Goal: Task Accomplishment & Management: Manage account settings

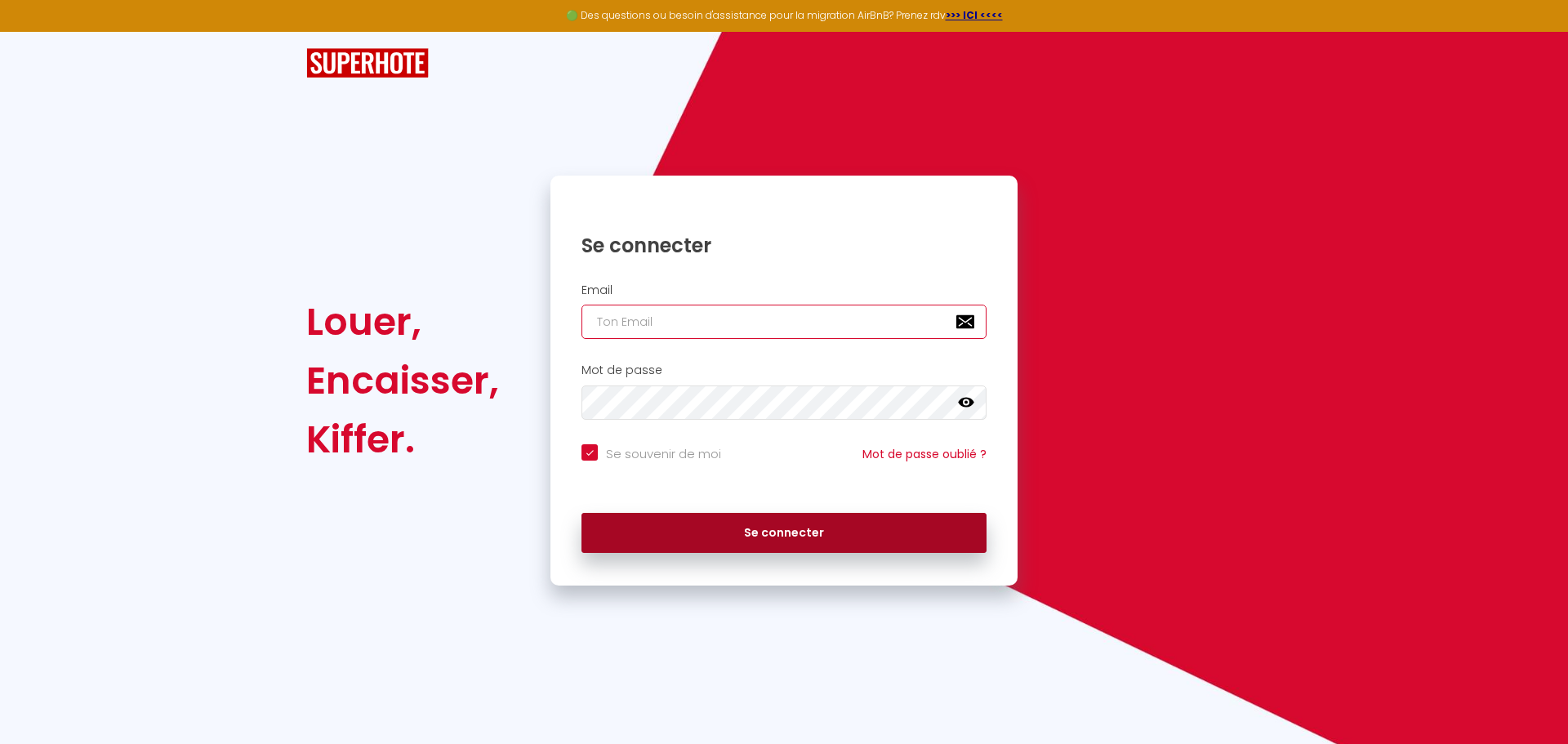
type input "[EMAIL_ADDRESS][DOMAIN_NAME]"
click at [837, 517] on button "Se connecter" at bounding box center [784, 532] width 405 height 40
checkbox input "true"
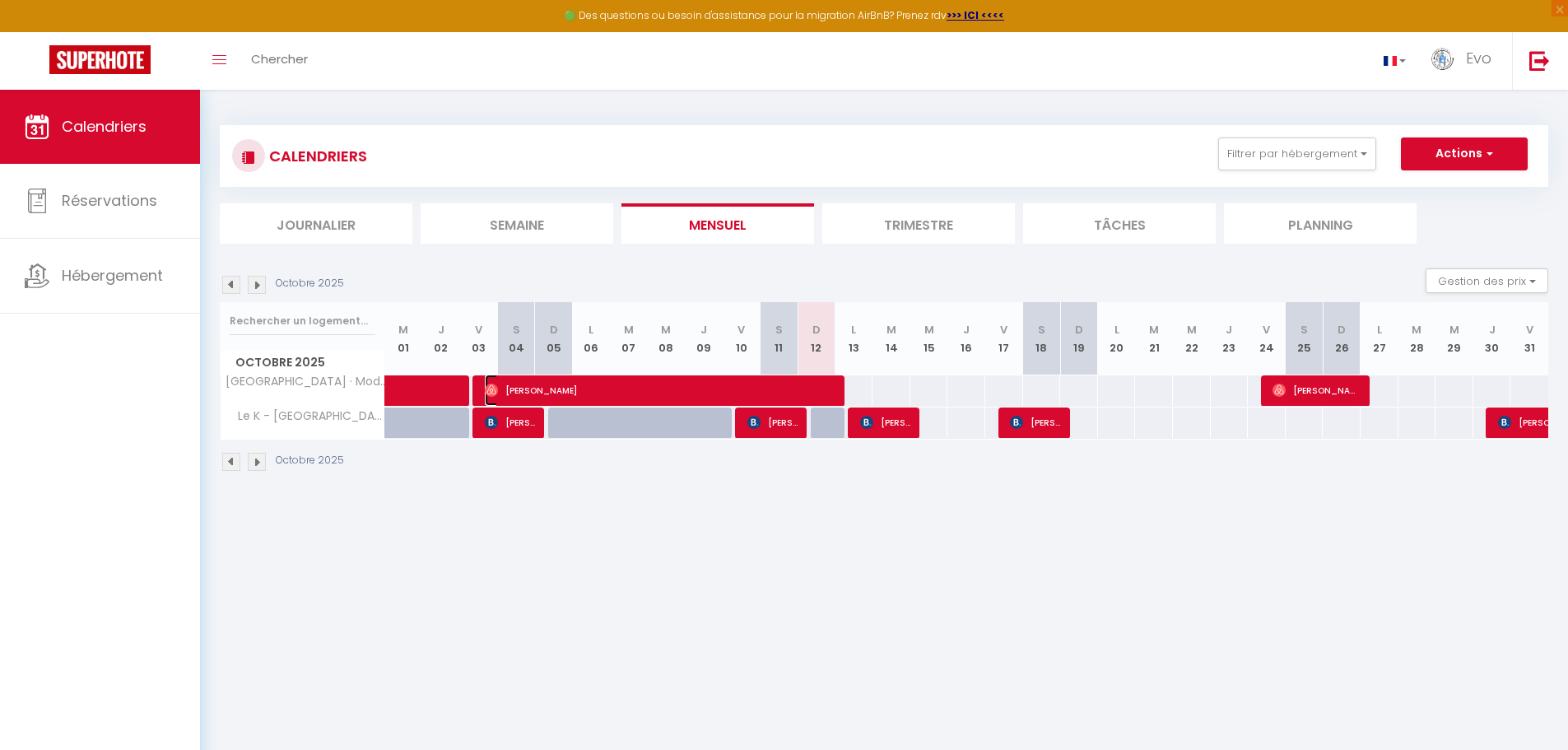
click at [564, 389] on span "[PERSON_NAME]" at bounding box center [662, 389] width 353 height 32
select select "OK"
select select "0"
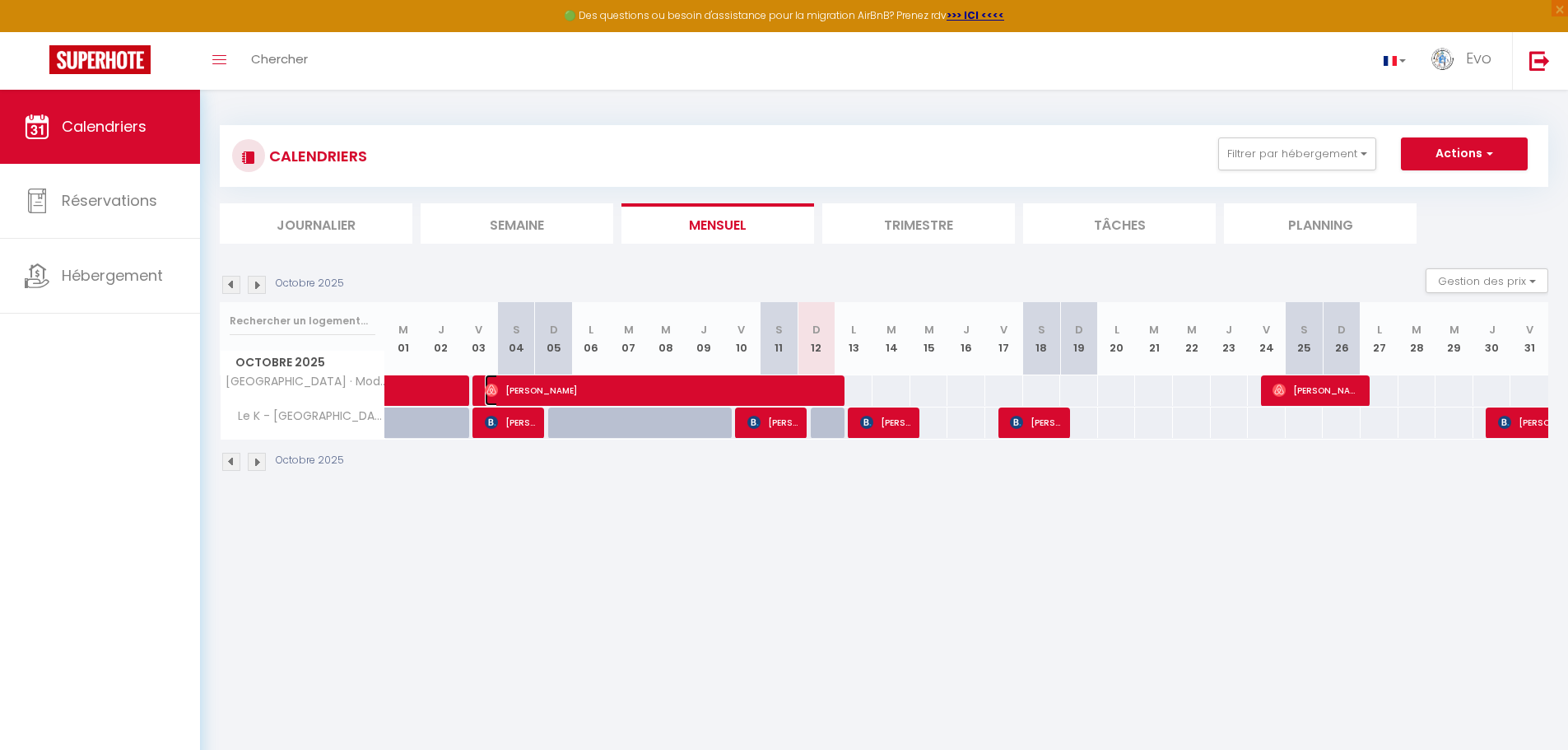
select select "1"
select select
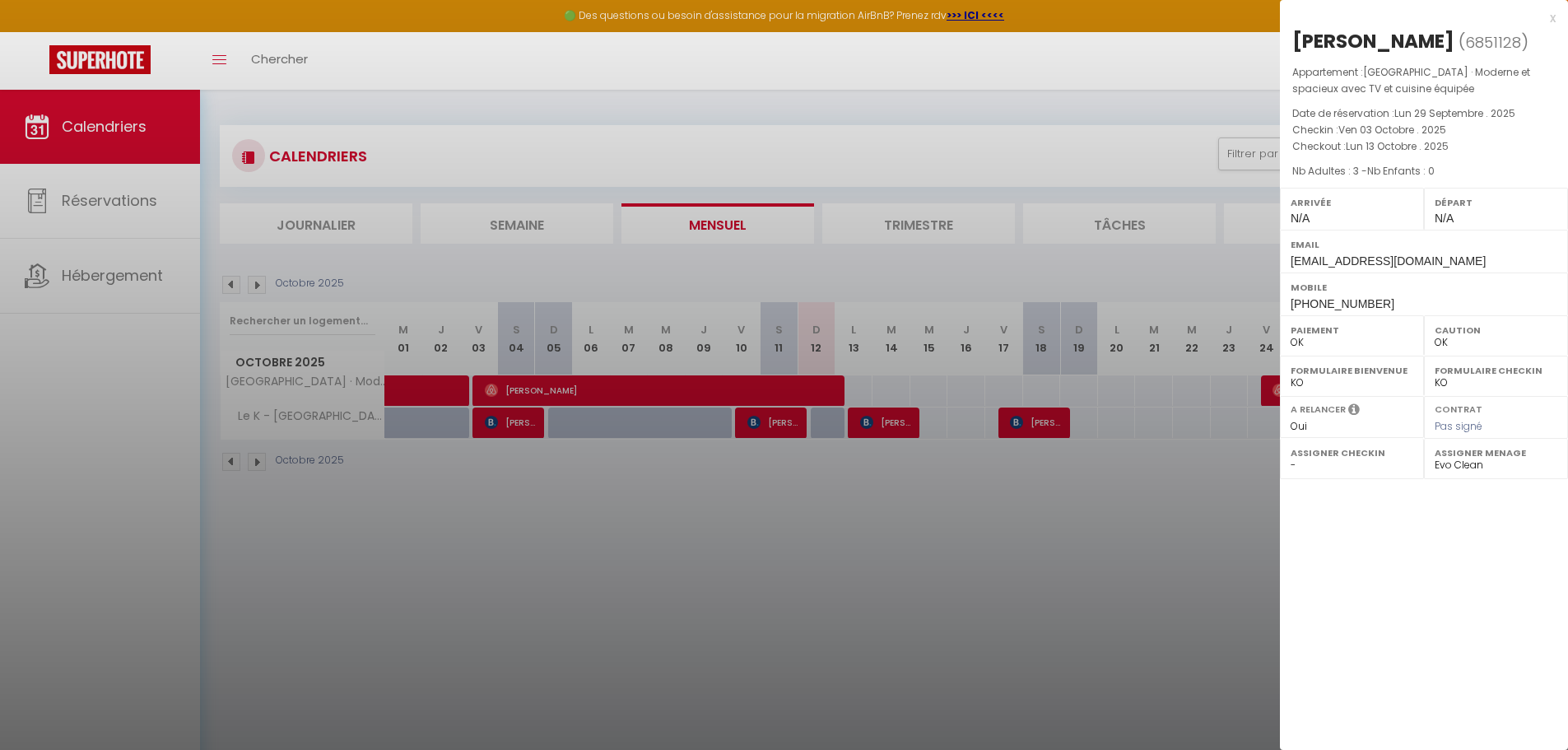
drag, startPoint x: 997, startPoint y: 659, endPoint x: 993, endPoint y: 638, distance: 21.4
click at [997, 659] on div at bounding box center [784, 375] width 1568 height 750
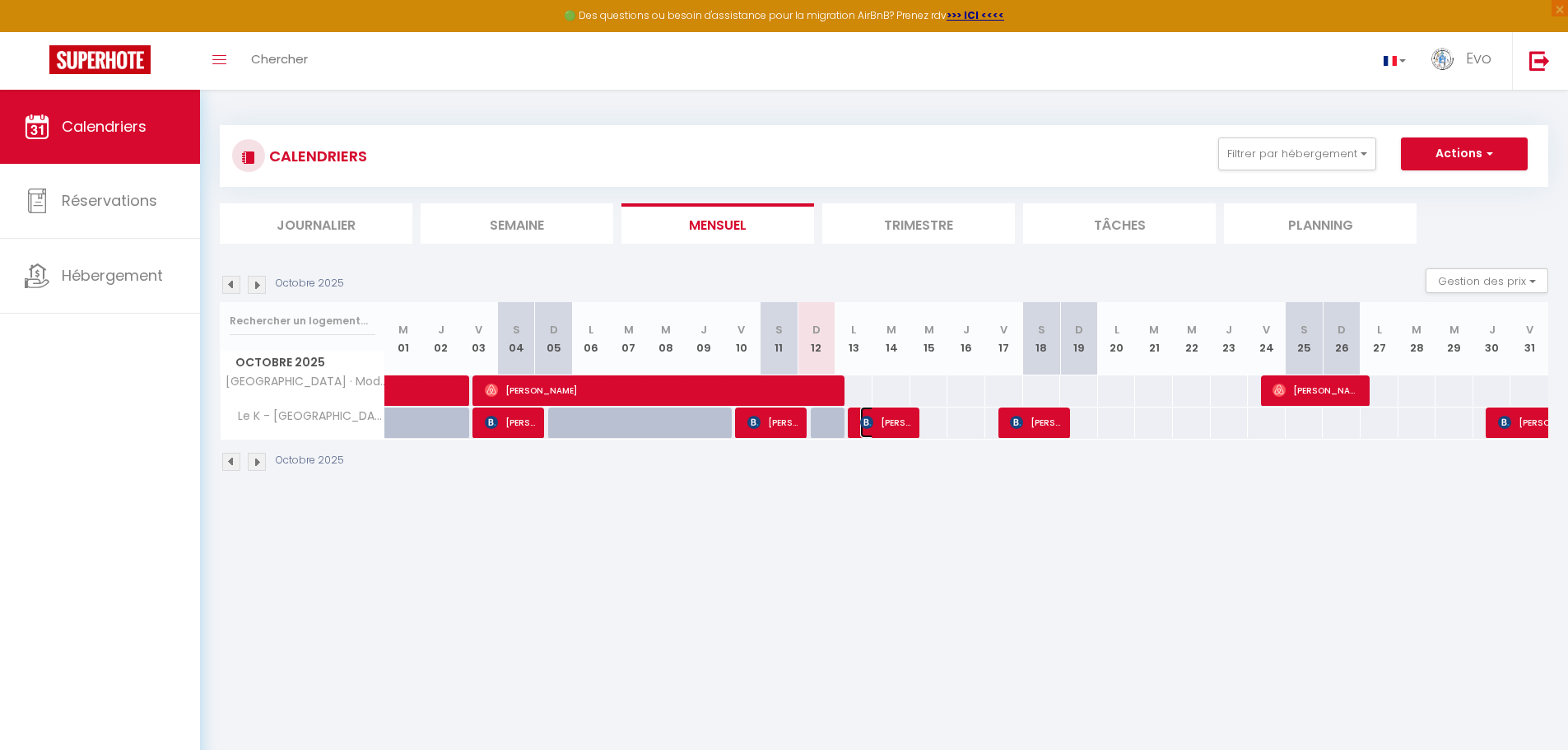
click at [894, 427] on span "[PERSON_NAME]" at bounding box center [885, 422] width 50 height 32
select select "46609"
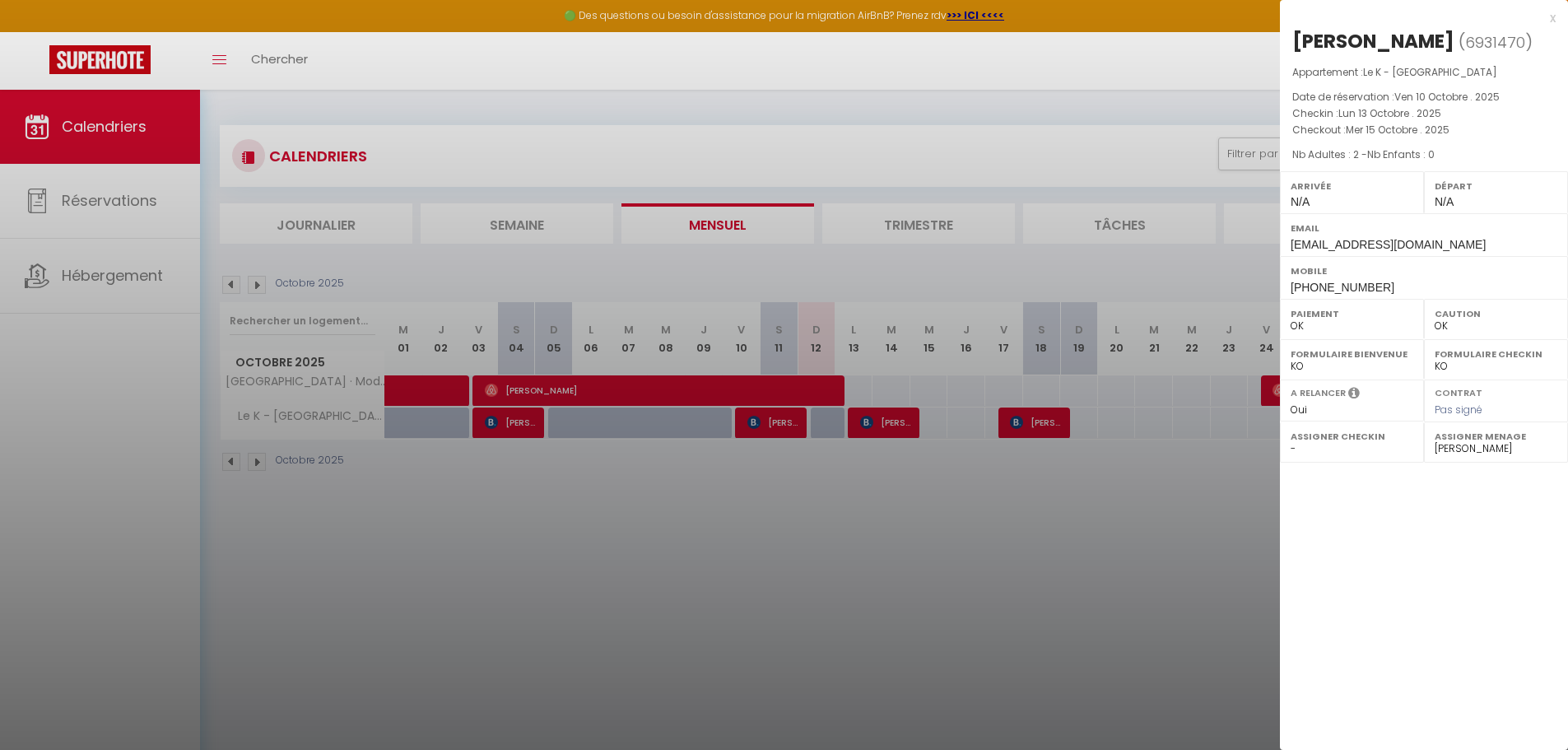
click at [573, 478] on div at bounding box center [784, 375] width 1568 height 750
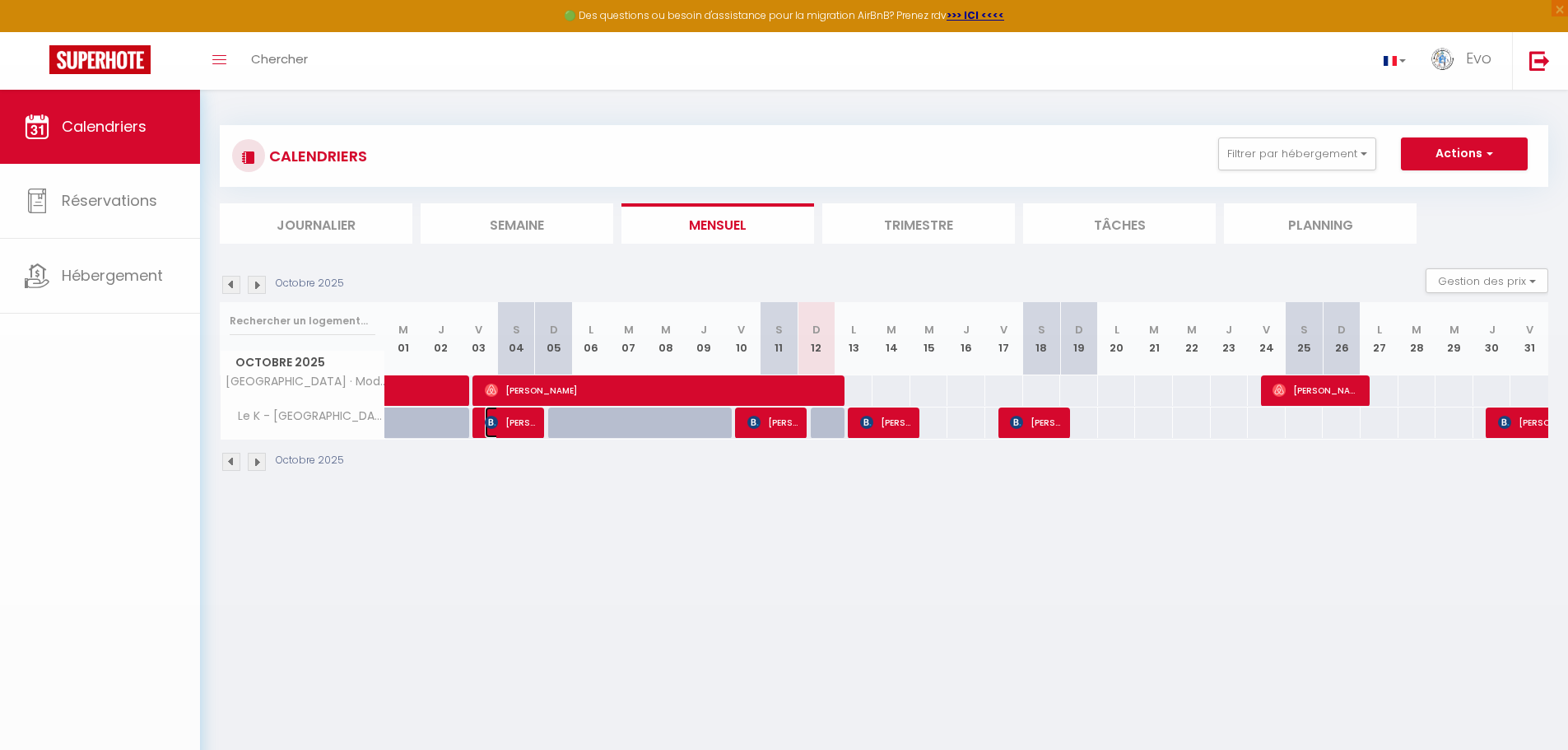
click at [503, 416] on span "[PERSON_NAME]" at bounding box center [509, 422] width 50 height 32
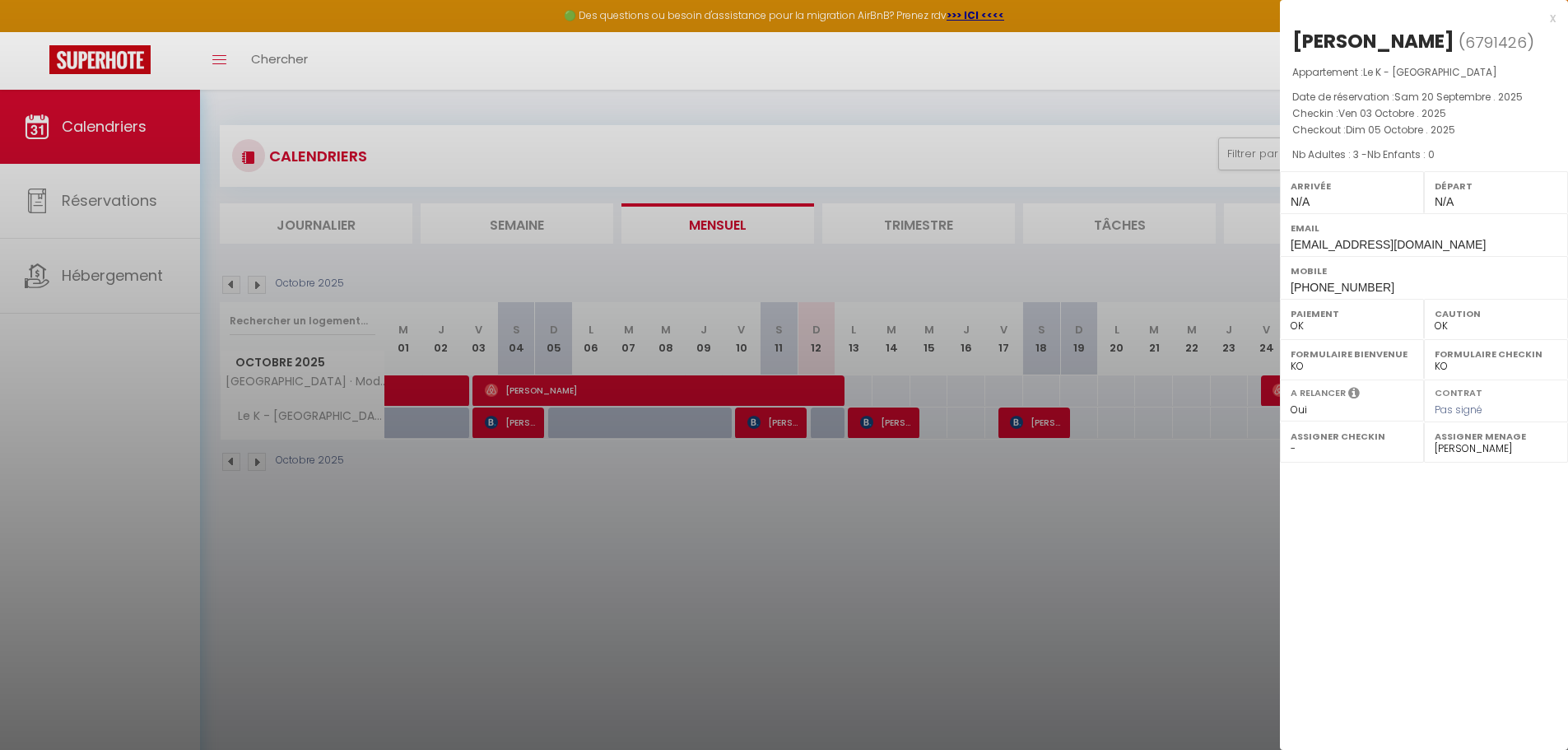
click at [1065, 416] on div at bounding box center [784, 375] width 1568 height 750
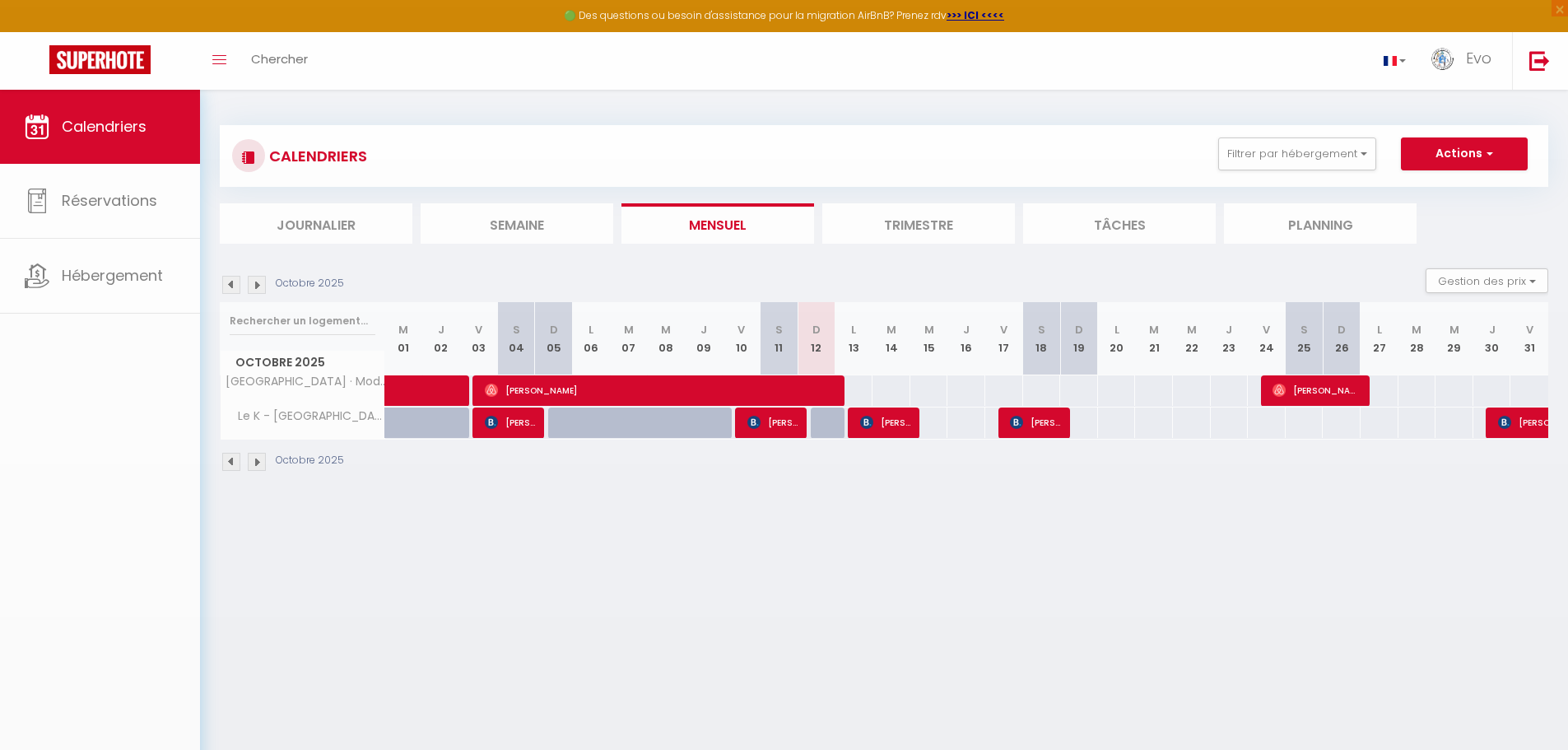
click at [1065, 417] on body "🟢 Des questions ou besoin d'assistance pour la migration AirBnB? Prenez rdv >>>…" at bounding box center [784, 465] width 1568 height 750
click at [1063, 417] on div at bounding box center [1051, 423] width 38 height 32
click at [1043, 425] on span "[PERSON_NAME]" at bounding box center [1035, 422] width 50 height 32
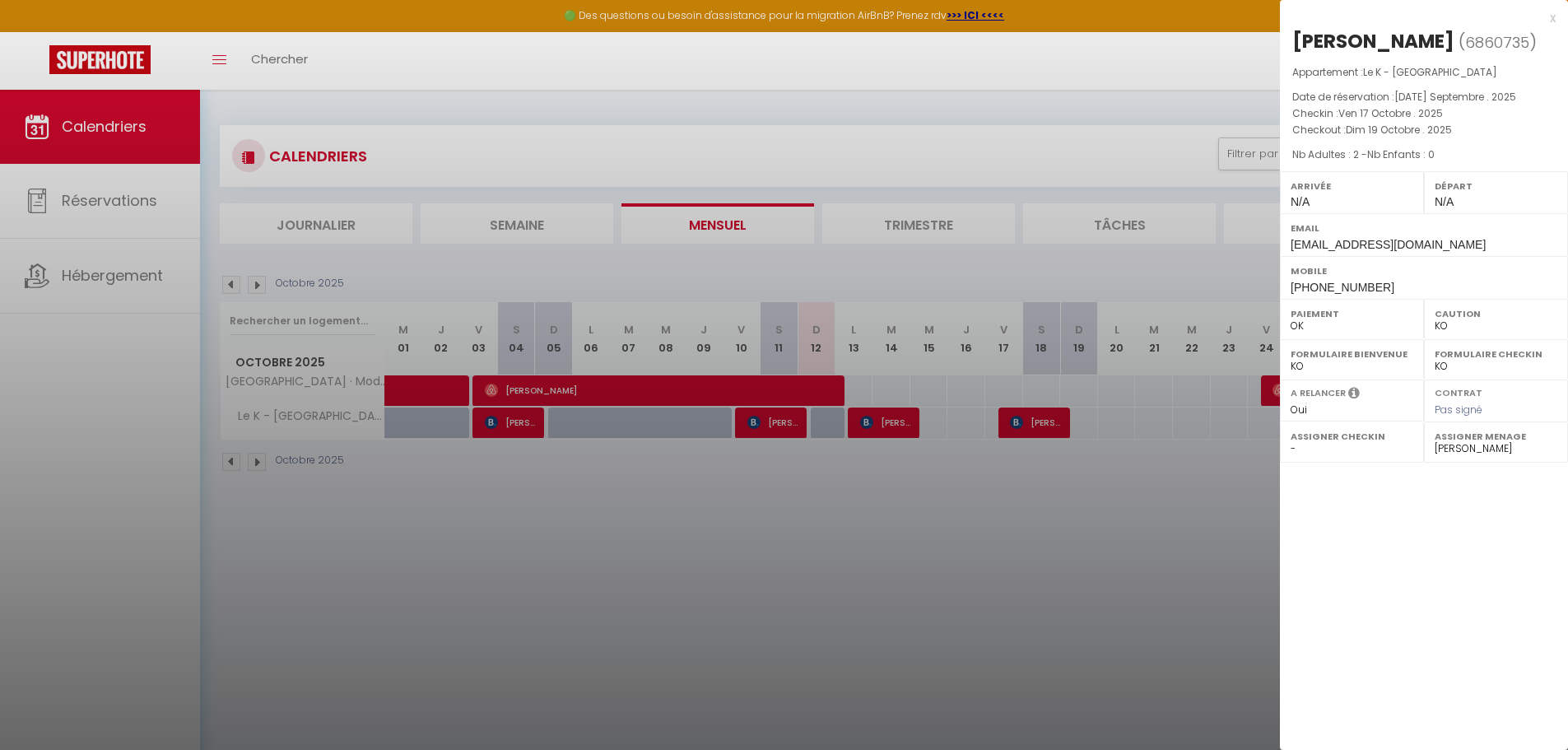
click at [874, 435] on div at bounding box center [784, 375] width 1568 height 750
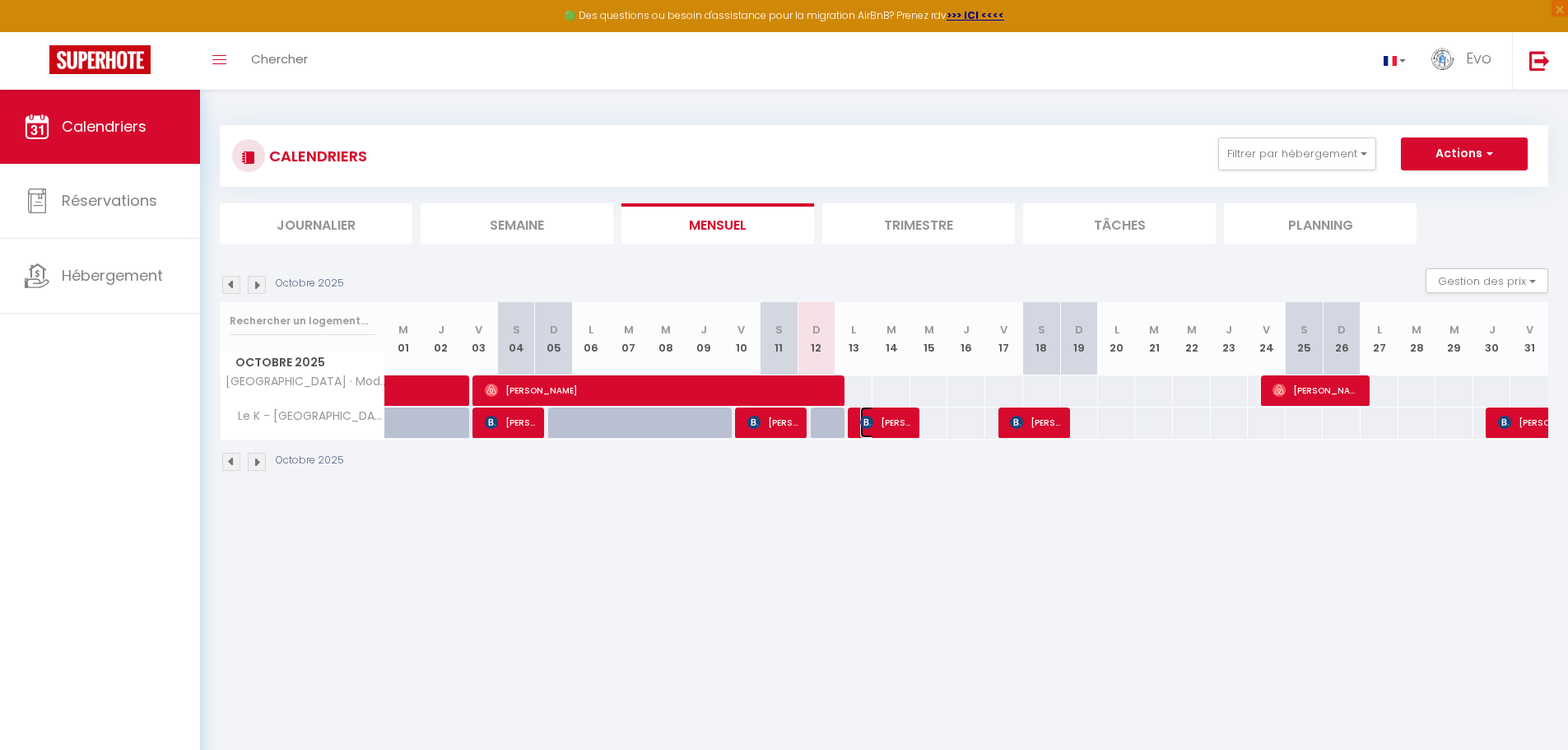
click at [874, 435] on span "[PERSON_NAME]" at bounding box center [885, 422] width 50 height 32
select select "OK"
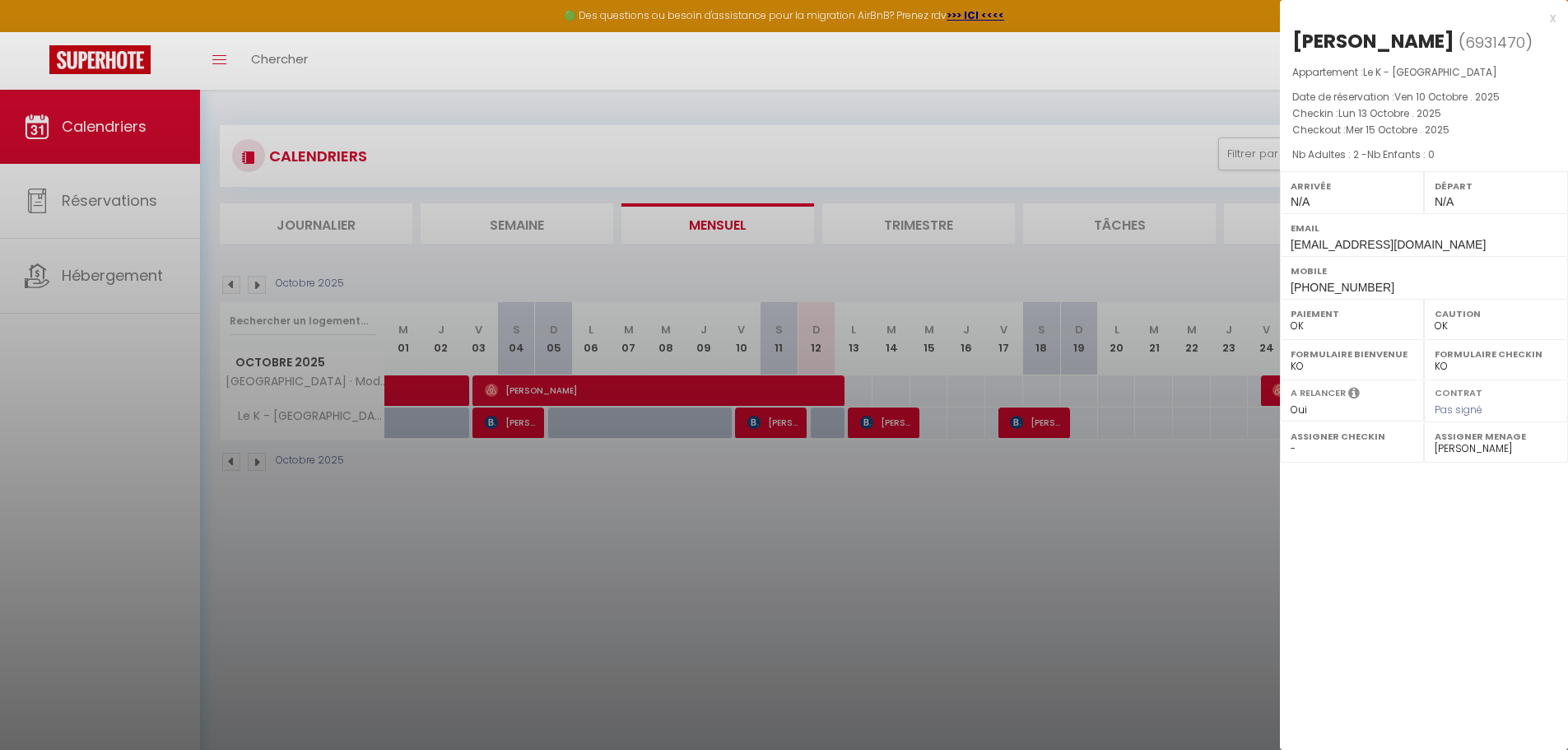
click at [882, 516] on div at bounding box center [784, 375] width 1568 height 750
